Goal: Task Accomplishment & Management: Manage account settings

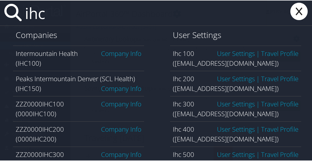
type input "ihc"
click at [117, 50] on link "Company Info" at bounding box center [121, 52] width 40 height 9
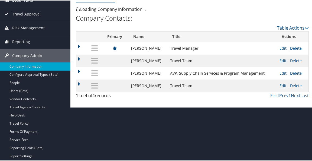
scroll to position [54, 0]
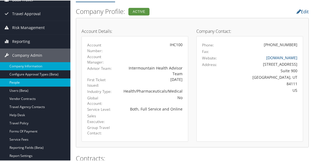
click at [19, 83] on link "People" at bounding box center [35, 82] width 70 height 8
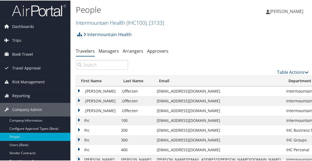
click at [109, 67] on input "search" at bounding box center [102, 64] width 52 height 10
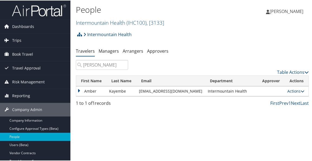
type input "amber kayembe"
click at [287, 90] on link "Actions" at bounding box center [295, 90] width 17 height 5
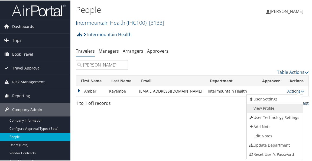
click at [276, 105] on link "View Profile" at bounding box center [274, 107] width 55 height 9
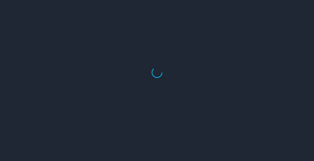
select select "US"
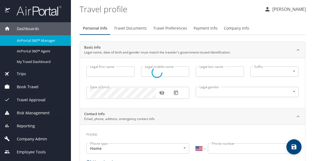
type input "Amber"
type input "Kayembe"
type input "Female"
select select "US"
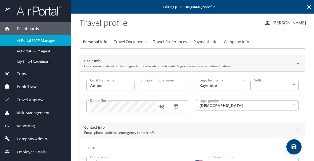
click at [201, 45] on span "Payment Info" at bounding box center [206, 41] width 24 height 7
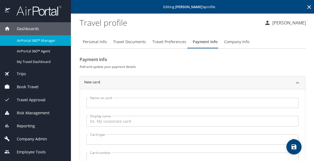
click at [133, 101] on input "Name on card" at bounding box center [192, 102] width 212 height 10
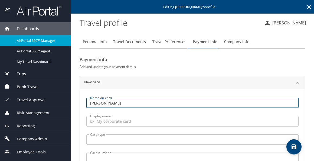
type input "Amber Kayembe"
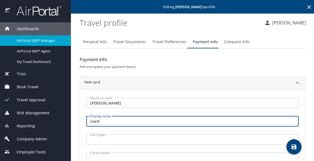
type input "icard"
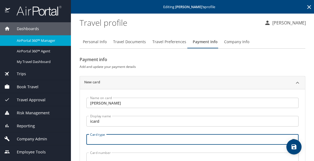
click at [125, 139] on body "Dashboards AirPortal 360™ Manager AirPortal 360™ Agent My Travel Dashboard Trip…" at bounding box center [157, 80] width 314 height 161
click at [111, 139] on body "Dashboards AirPortal 360™ Manager AirPortal 360™ Agent My Travel Dashboard Trip…" at bounding box center [157, 80] width 314 height 161
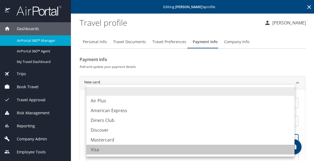
click at [103, 149] on li "Visa" at bounding box center [190, 149] width 208 height 10
type input "VI"
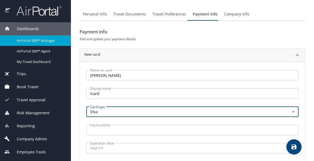
scroll to position [54, 0]
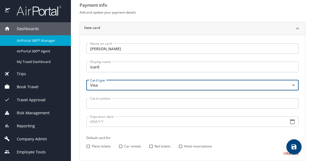
click at [112, 103] on input "Card number" at bounding box center [192, 103] width 212 height 10
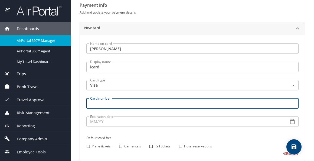
paste input "4485591002181034"
type input "4485591002181034"
click at [96, 121] on input "Expiration date" at bounding box center [185, 121] width 198 height 10
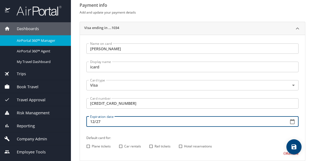
type input "12/27"
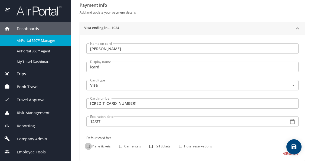
click at [86, 145] on input "Plane tickets" at bounding box center [88, 145] width 7 height 7
checkbox input "true"
click at [179, 146] on input "Hotel reservations" at bounding box center [180, 145] width 7 height 7
checkbox input "true"
click at [298, 142] on button "save" at bounding box center [294, 146] width 15 height 15
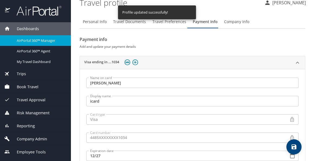
scroll to position [0, 0]
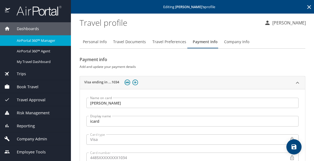
click at [122, 44] on span "Travel Documents" at bounding box center [129, 41] width 33 height 7
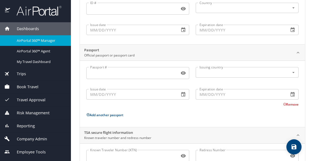
scroll to position [100, 0]
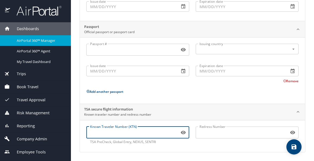
click at [173, 133] on input "Known Traveler Number (KTN)" at bounding box center [131, 132] width 91 height 10
type input "tt12n4hr8"
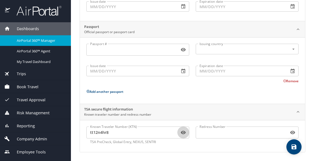
click at [291, 145] on icon "save" at bounding box center [294, 146] width 6 height 6
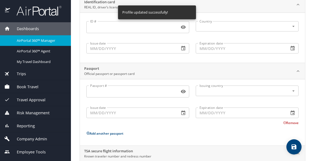
scroll to position [0, 0]
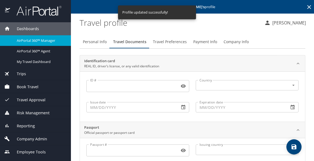
click at [178, 44] on span "Travel Preferences" at bounding box center [170, 41] width 34 height 7
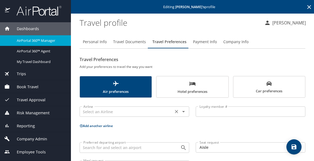
click at [166, 112] on input "text" at bounding box center [126, 111] width 90 height 7
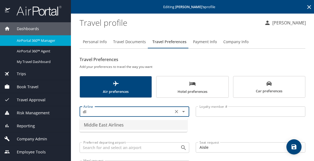
type input "d"
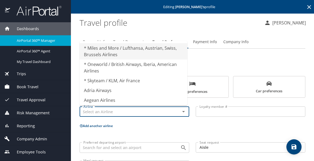
type input "e"
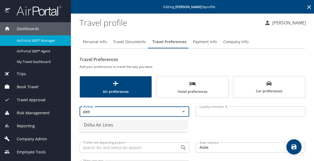
click at [106, 125] on li "Delta Air Lines" at bounding box center [134, 125] width 108 height 10
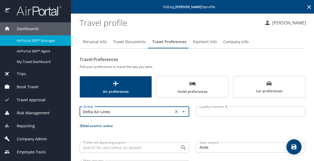
type input "Delta Air Lines"
click at [201, 109] on input "Loyalty member #" at bounding box center [251, 111] width 110 height 10
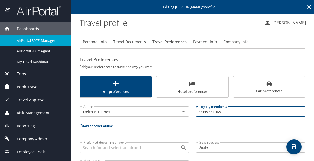
type input "9099331069"
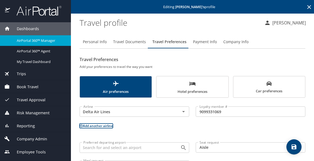
click at [294, 144] on icon "save" at bounding box center [294, 146] width 6 height 6
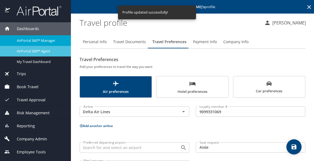
click at [38, 54] on link "AirPortal 360™ Agent" at bounding box center [35, 51] width 71 height 11
